Goal: Navigation & Orientation: Find specific page/section

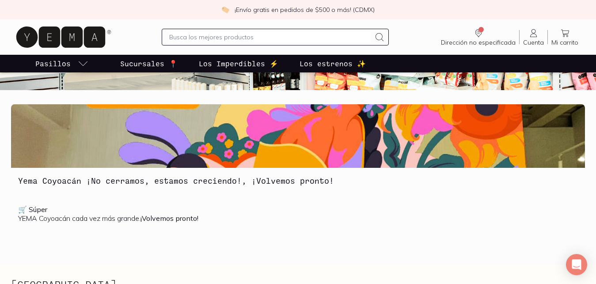
scroll to position [135, 0]
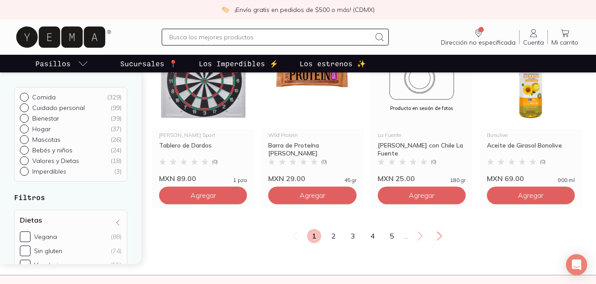
scroll to position [1171, 0]
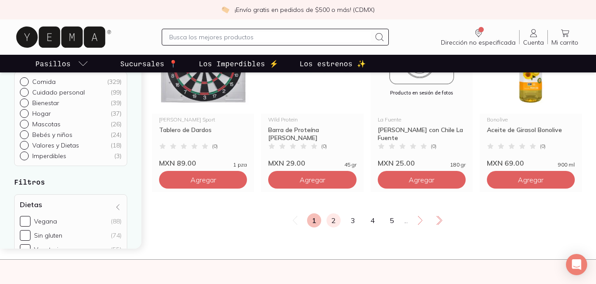
click at [332, 221] on link "2" at bounding box center [333, 220] width 14 height 14
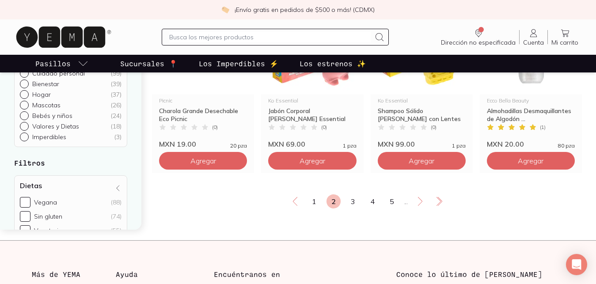
scroll to position [1216, 0]
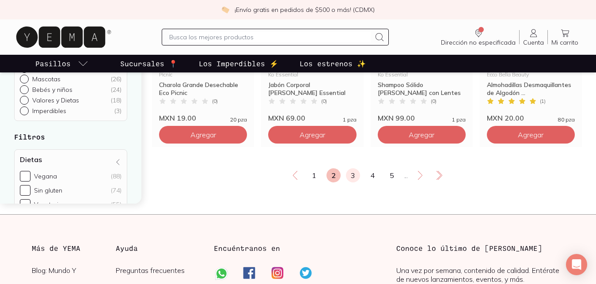
click at [353, 178] on link "3" at bounding box center [353, 175] width 14 height 14
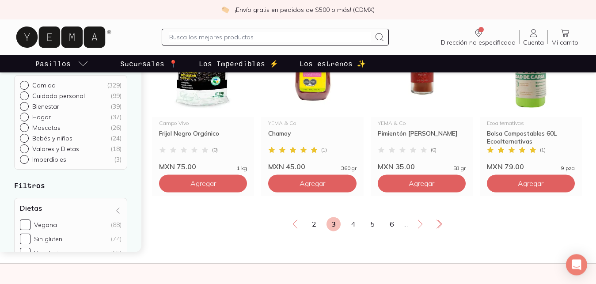
scroll to position [1216, 0]
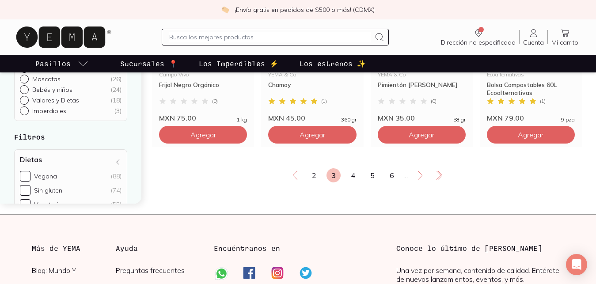
click at [353, 178] on link "4" at bounding box center [353, 175] width 14 height 14
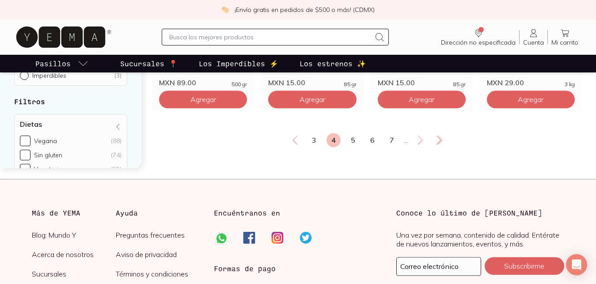
scroll to position [1261, 0]
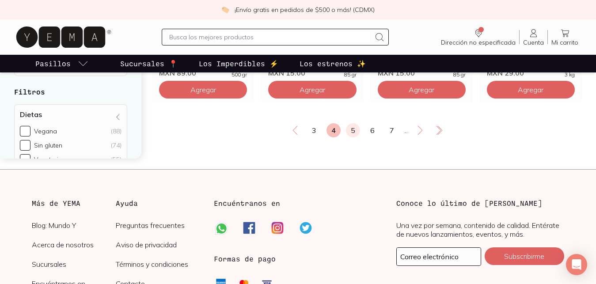
click at [353, 129] on link "5" at bounding box center [353, 130] width 14 height 14
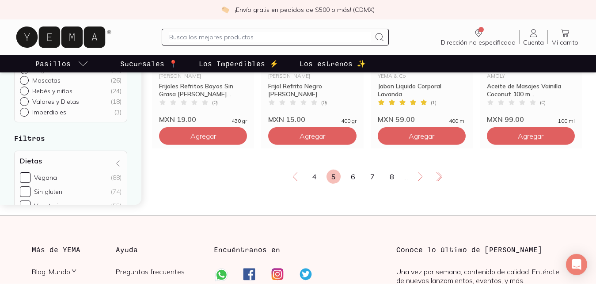
scroll to position [1216, 0]
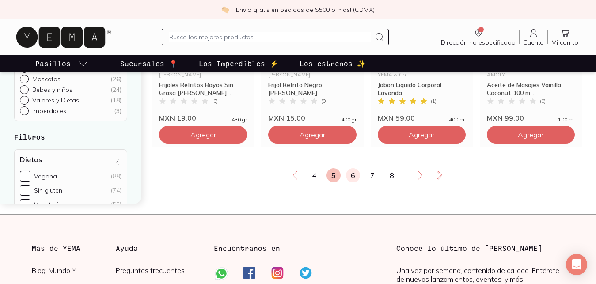
click at [354, 174] on link "6" at bounding box center [353, 175] width 14 height 14
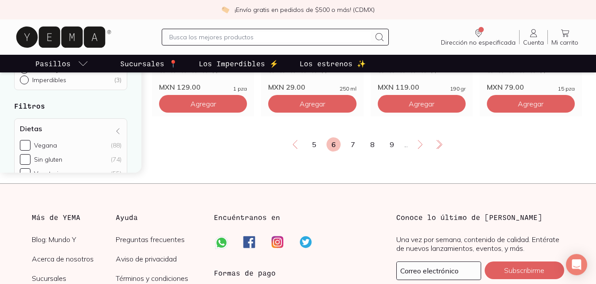
scroll to position [1261, 0]
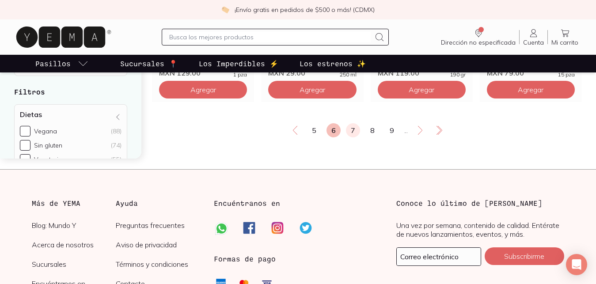
click at [354, 133] on link "7" at bounding box center [353, 130] width 14 height 14
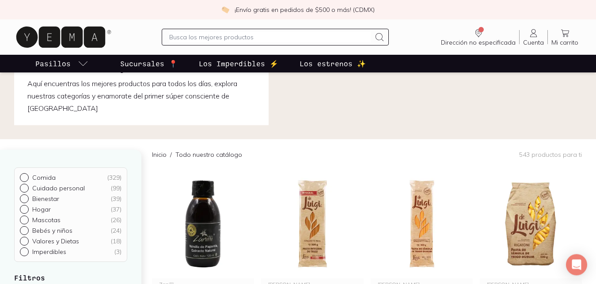
scroll to position [135, 0]
